Goal: Task Accomplishment & Management: Use online tool/utility

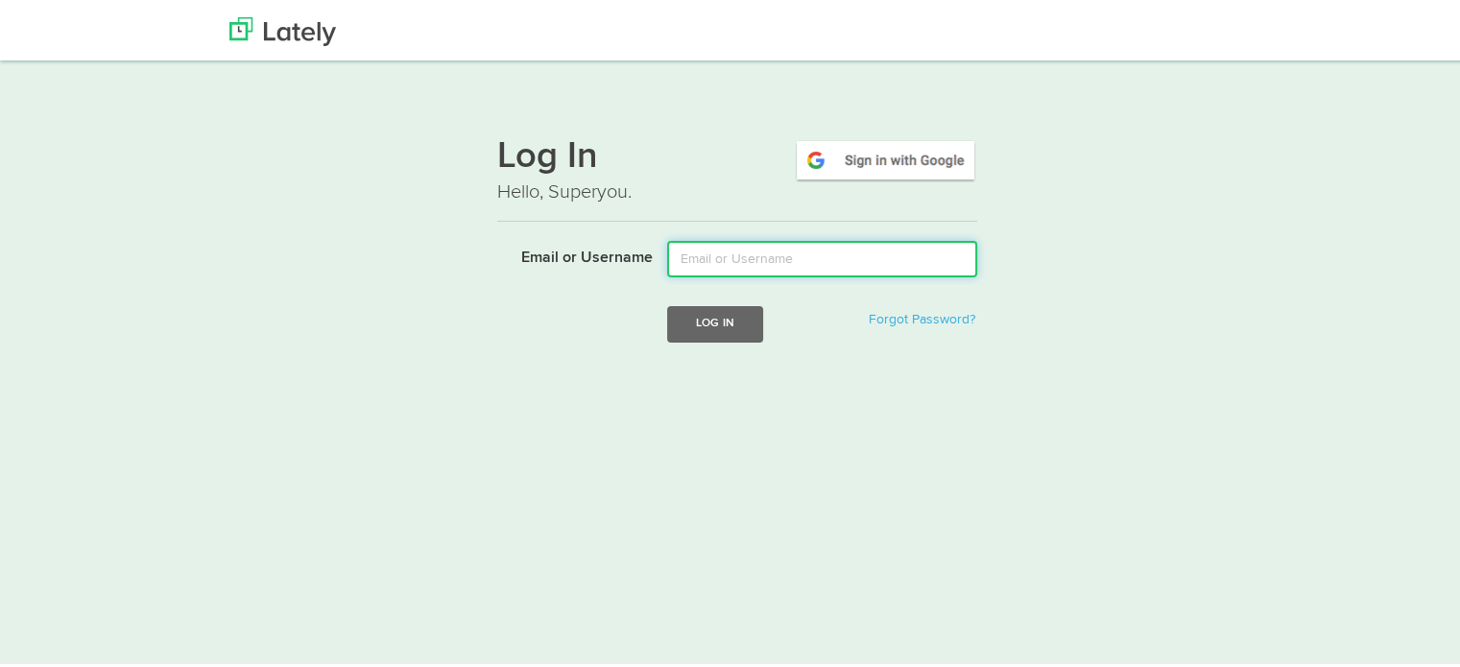
click at [761, 252] on input "Email or Username" at bounding box center [822, 256] width 310 height 36
type input "[EMAIL_ADDRESS][DOMAIN_NAME]"
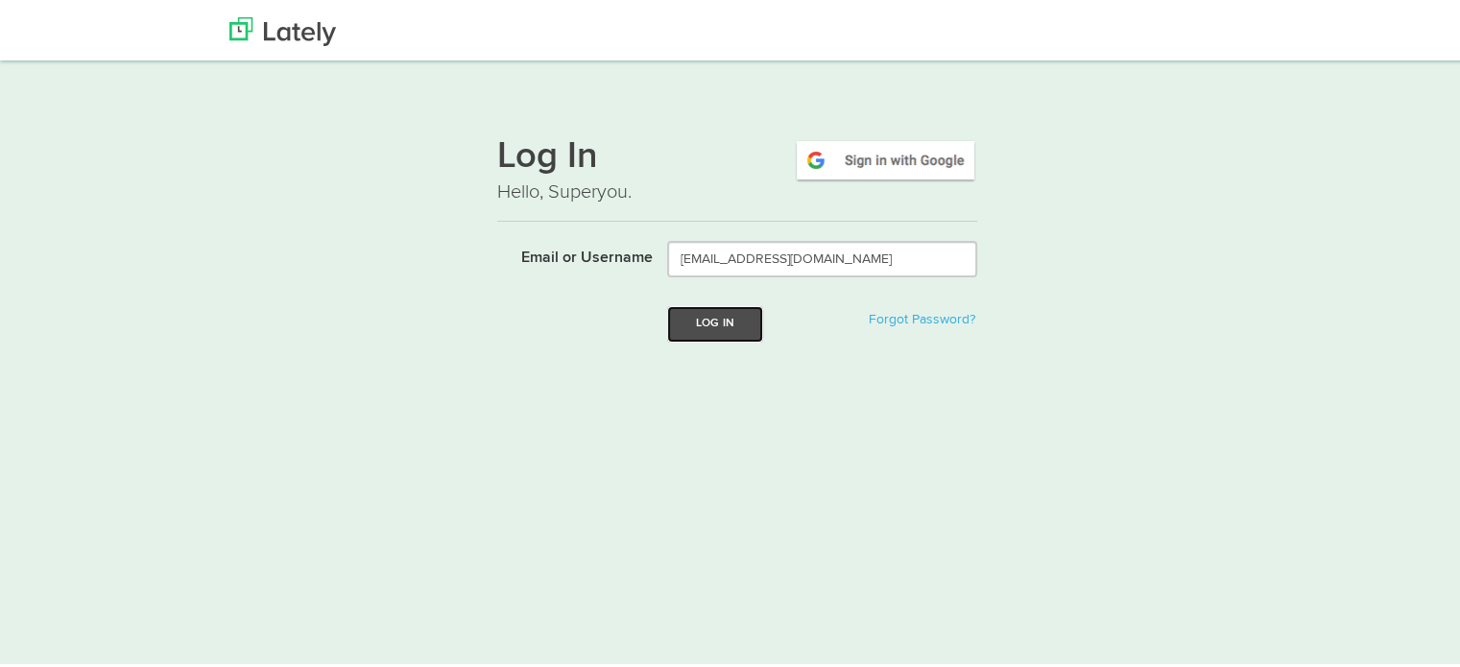
click at [691, 318] on button "Log In" at bounding box center [715, 321] width 96 height 36
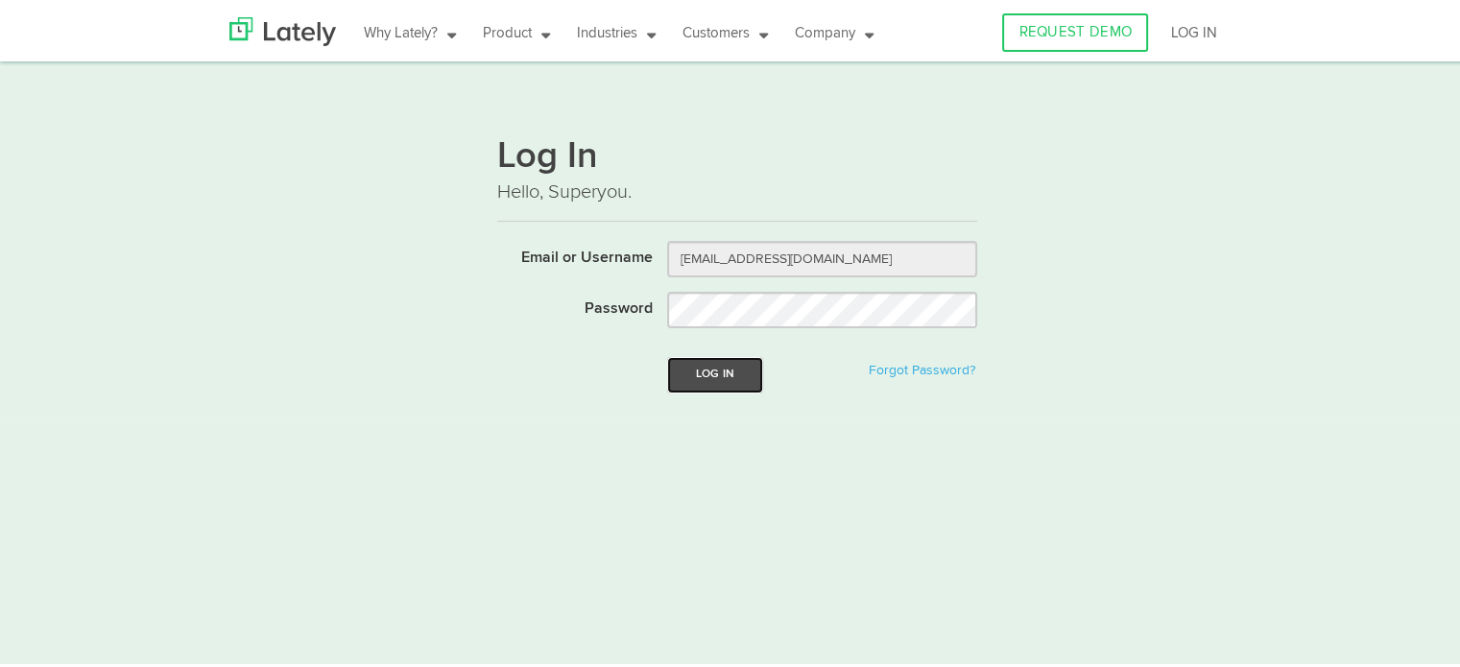
click at [707, 366] on button "Log In" at bounding box center [715, 372] width 96 height 36
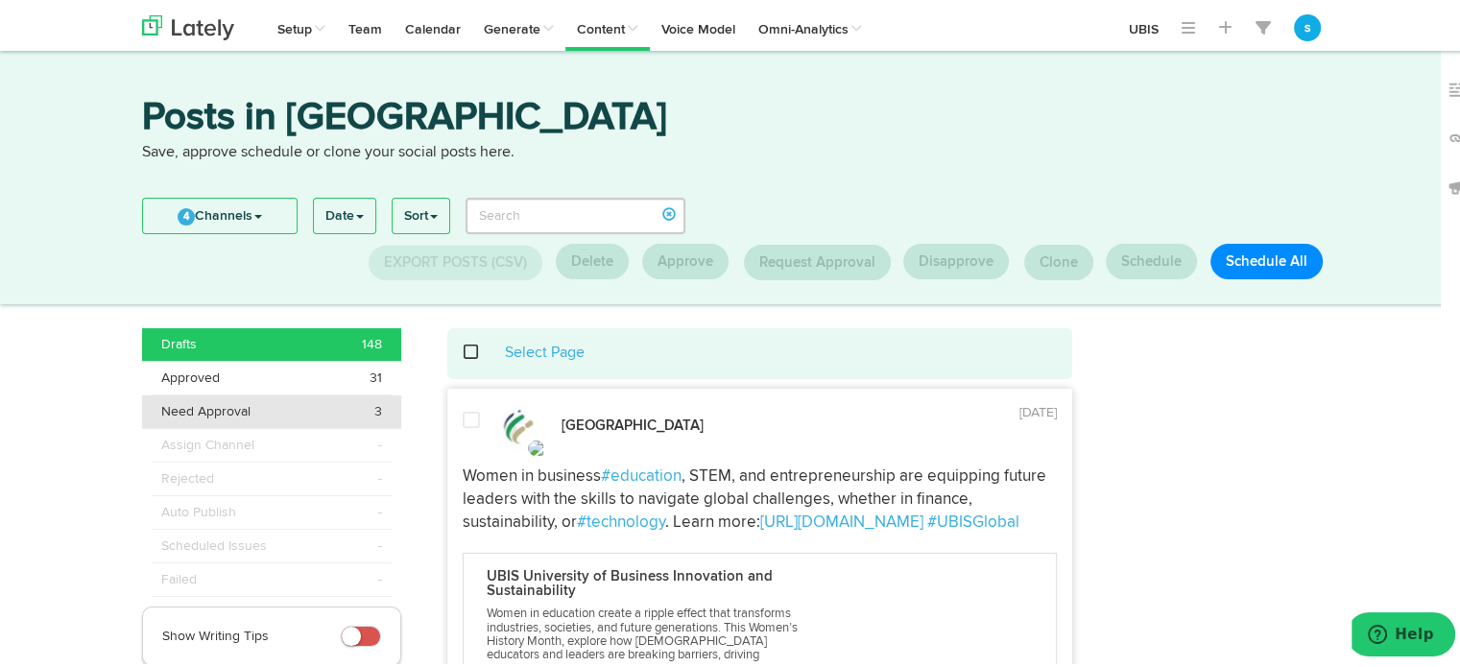
click at [173, 405] on span "Need Approval" at bounding box center [205, 408] width 89 height 19
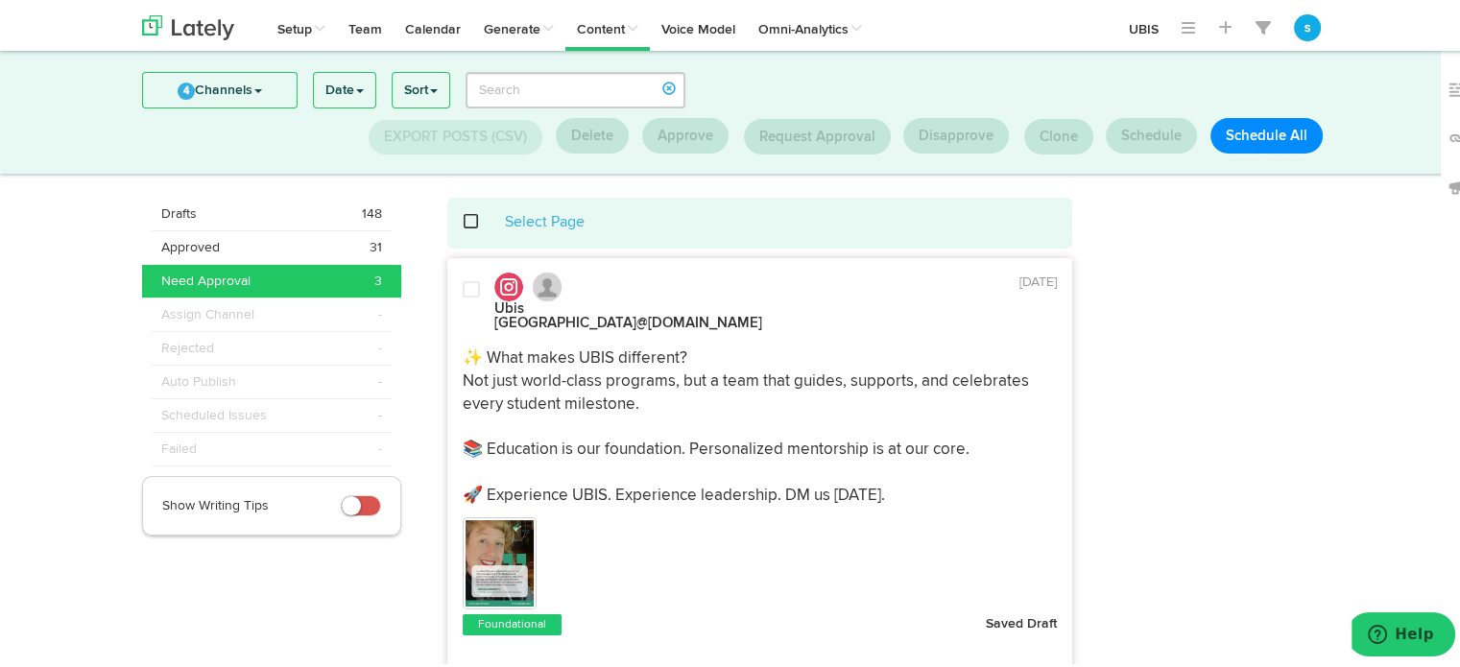
scroll to position [5, 0]
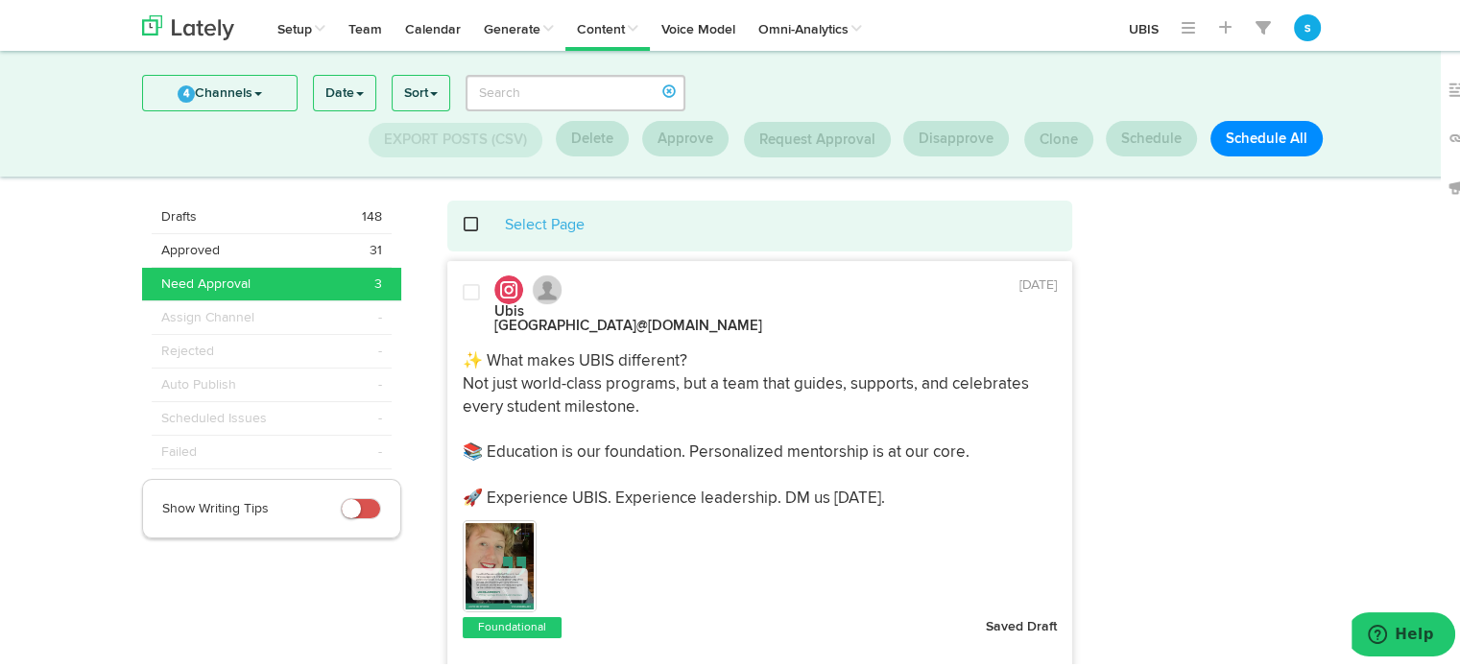
click at [487, 541] on img at bounding box center [499, 563] width 69 height 86
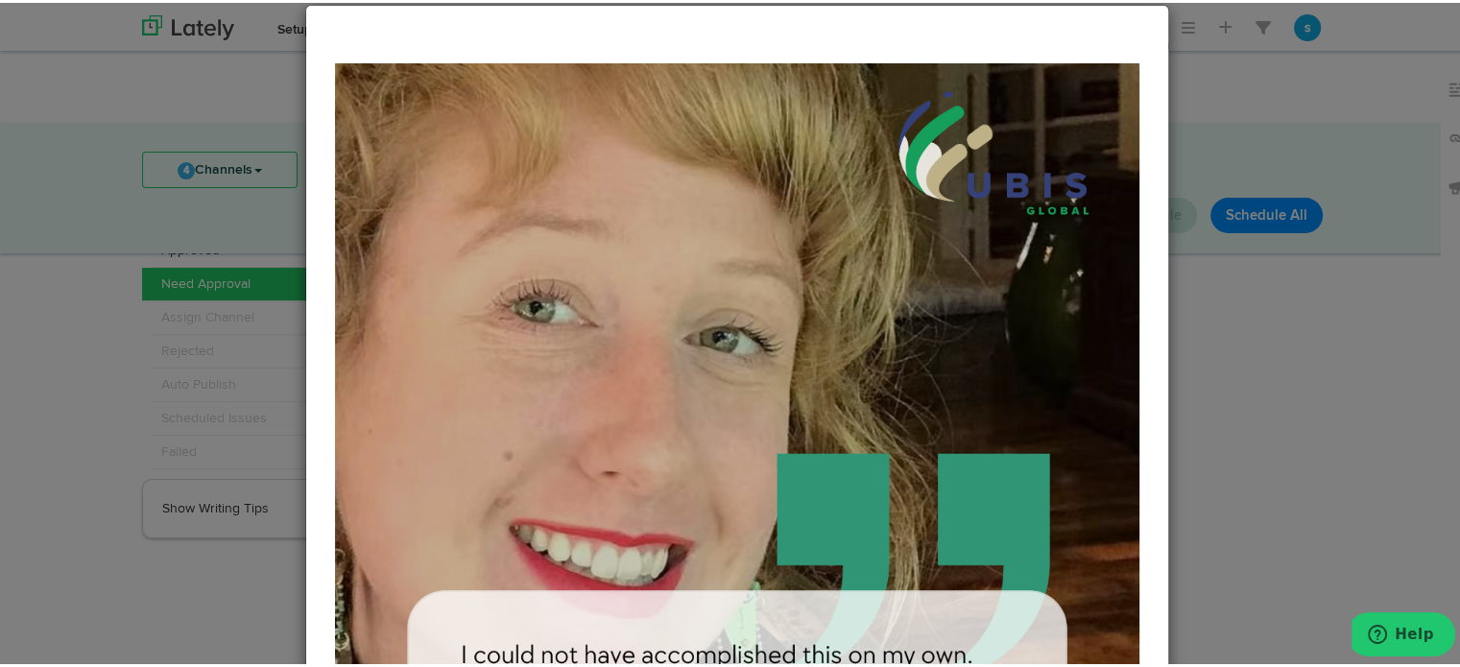
scroll to position [0, 0]
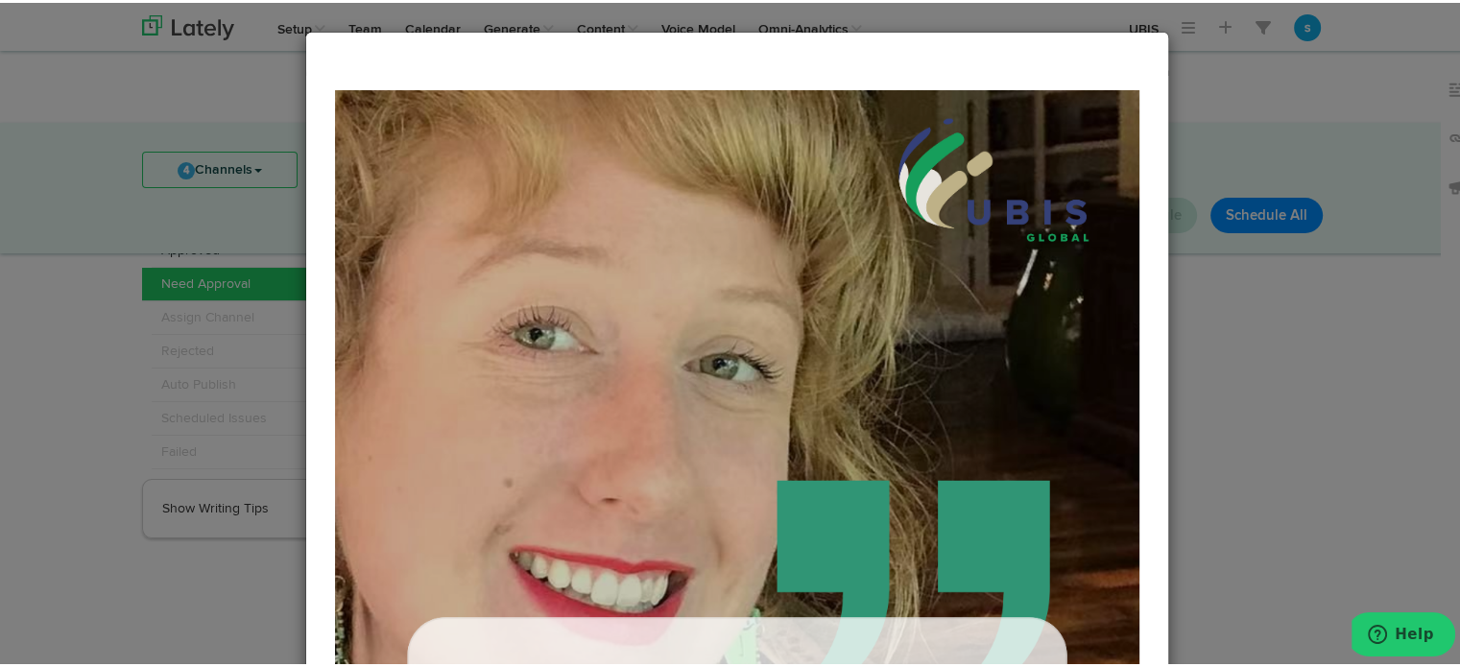
click at [1190, 337] on div "Close" at bounding box center [737, 333] width 1474 height 667
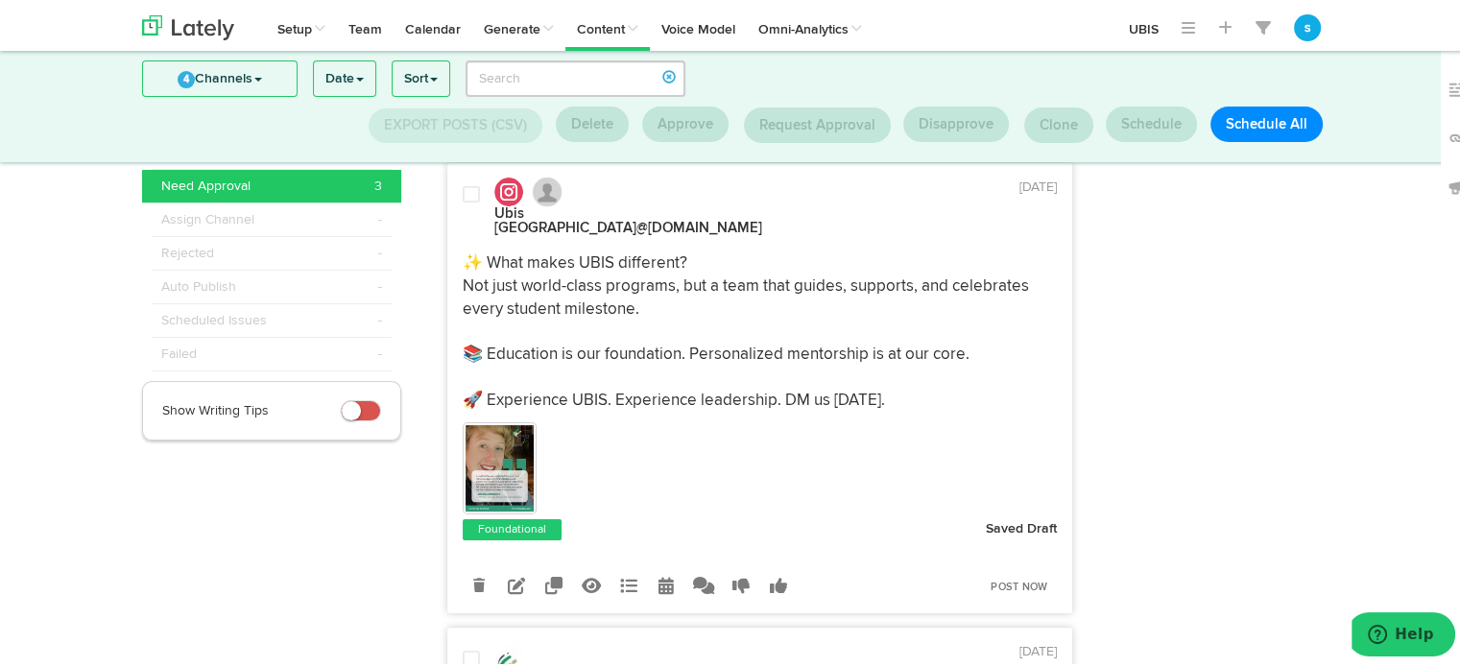
scroll to position [101, 0]
